Goal: Task Accomplishment & Management: Complete application form

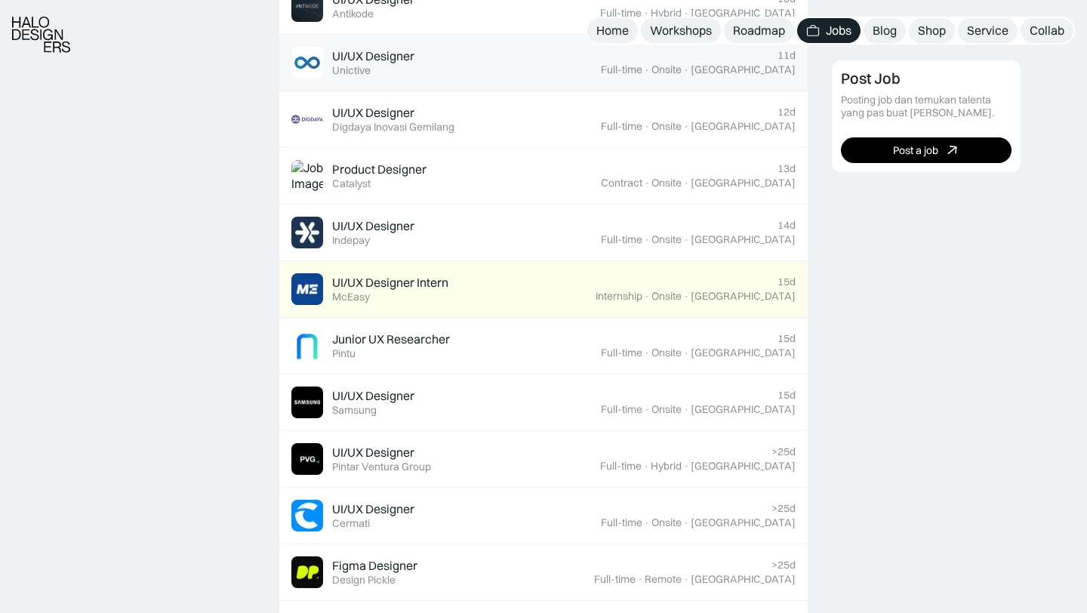
scroll to position [836, 0]
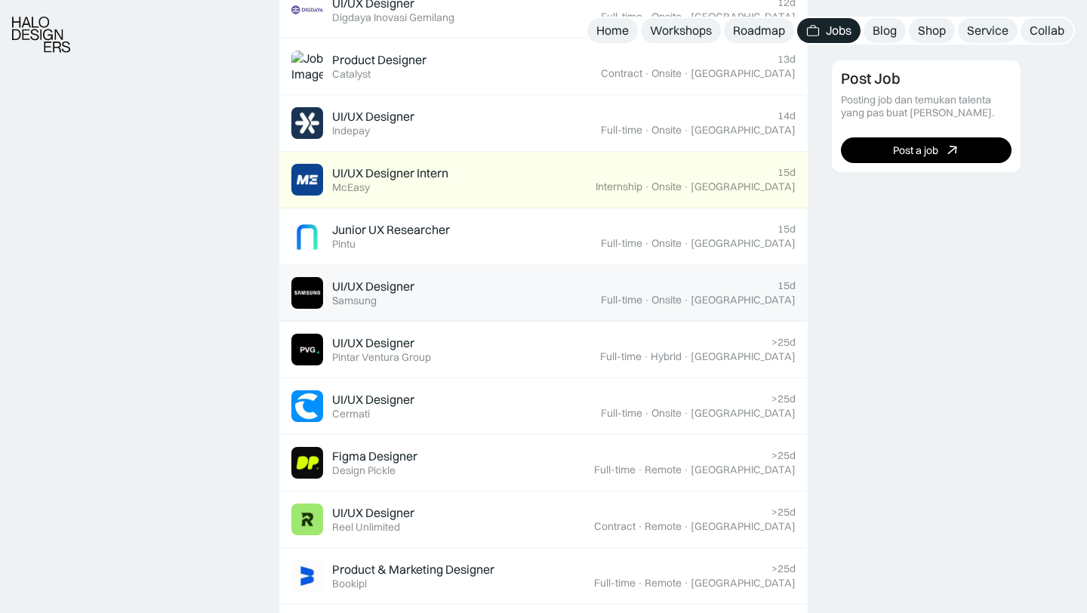
click at [562, 294] on div "UI/UX Designer Featured Samsung" at bounding box center [446, 293] width 310 height 32
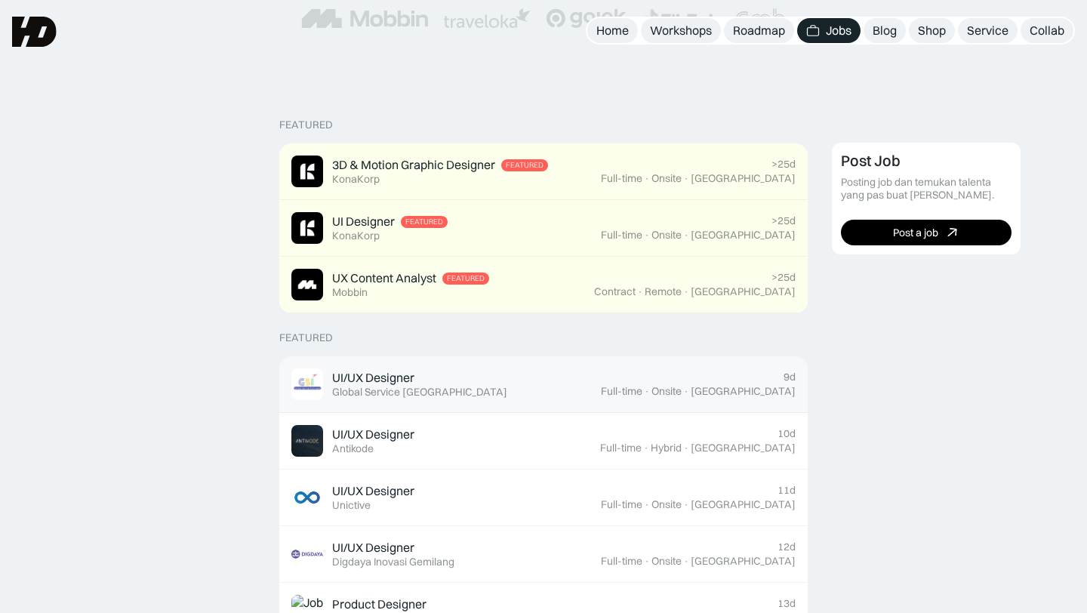
scroll to position [281, 0]
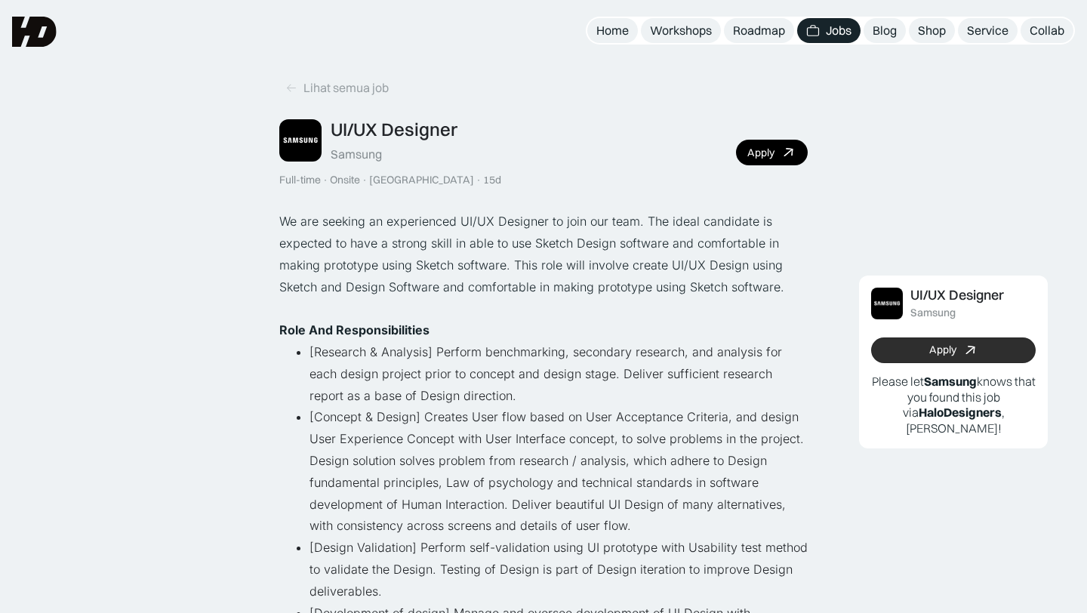
click at [933, 351] on div "Apply" at bounding box center [942, 350] width 27 height 13
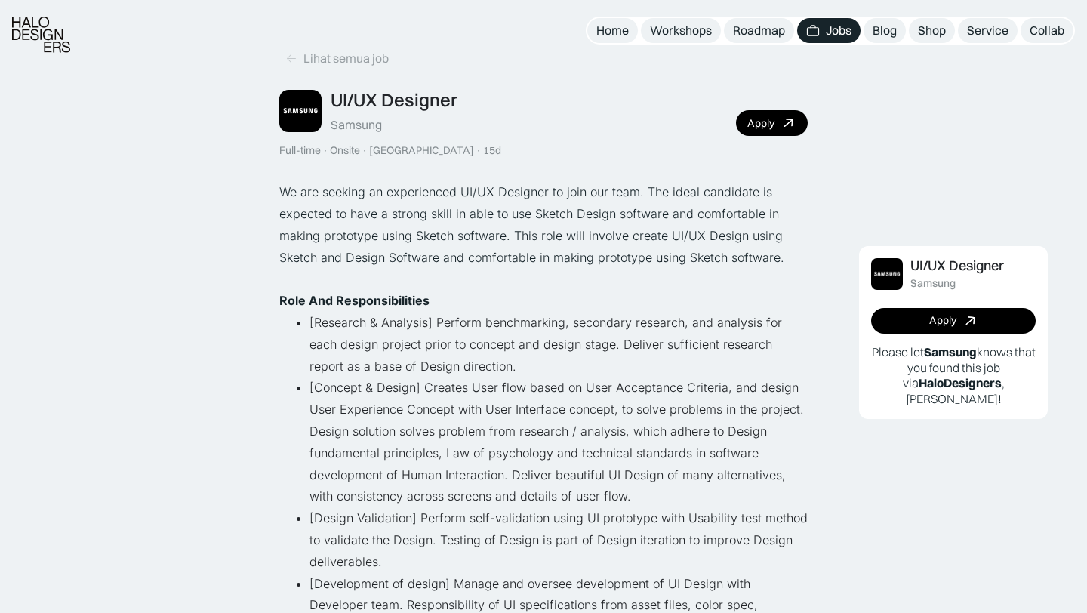
scroll to position [49, 0]
